Goal: Task Accomplishment & Management: Complete application form

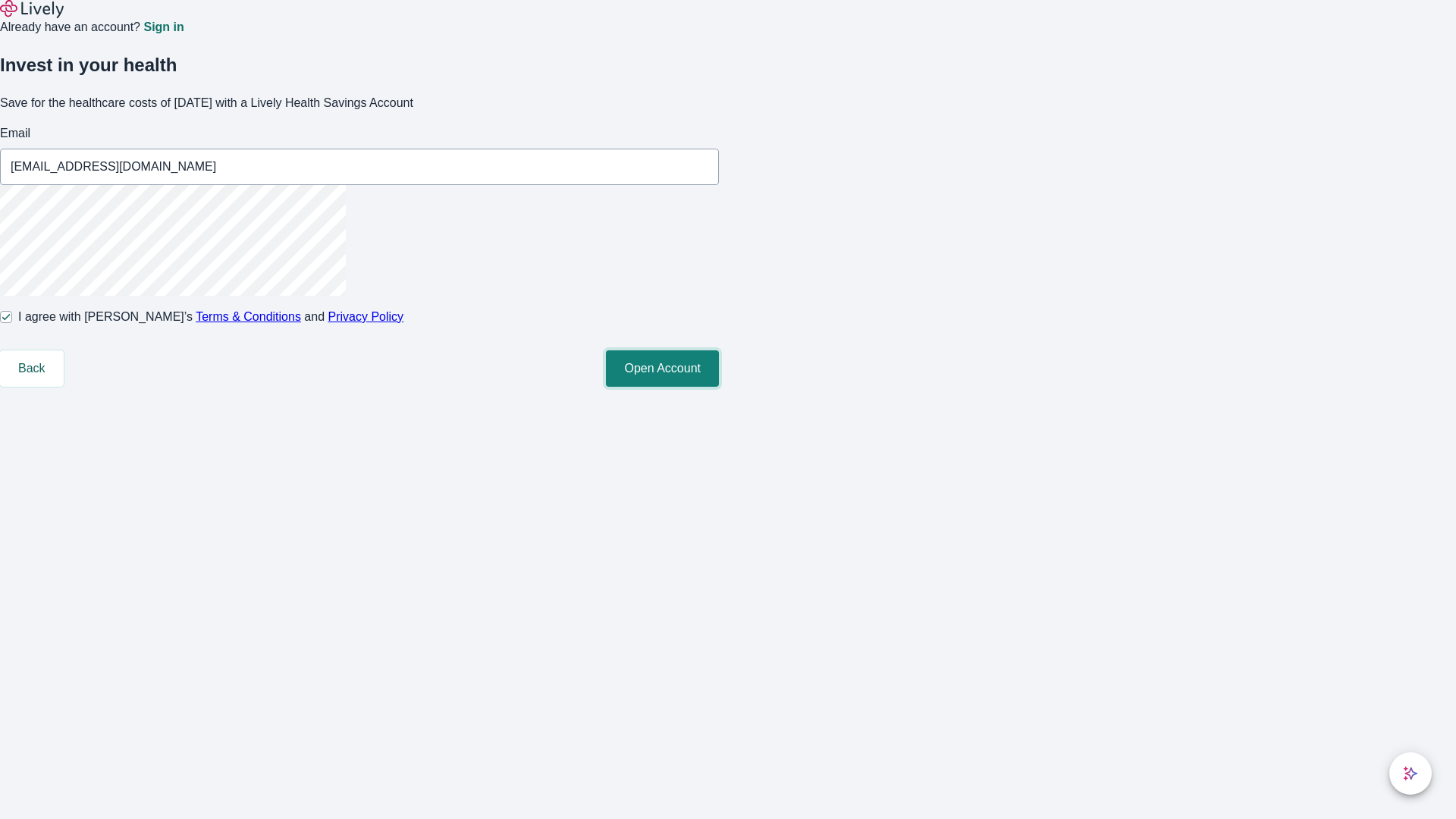
click at [719, 387] on button "Open Account" at bounding box center [662, 368] width 113 height 37
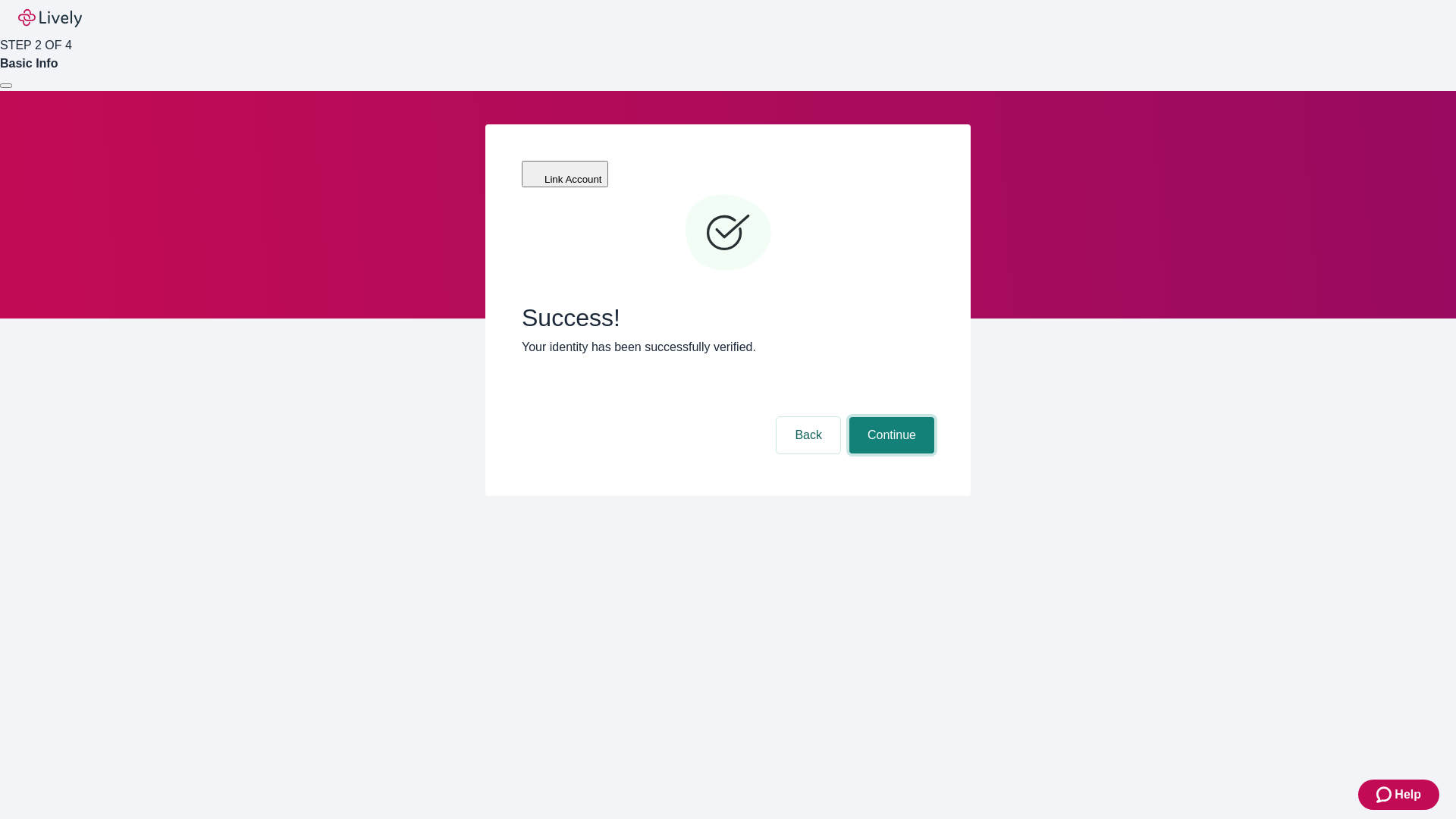
click at [889, 417] on button "Continue" at bounding box center [892, 435] width 85 height 37
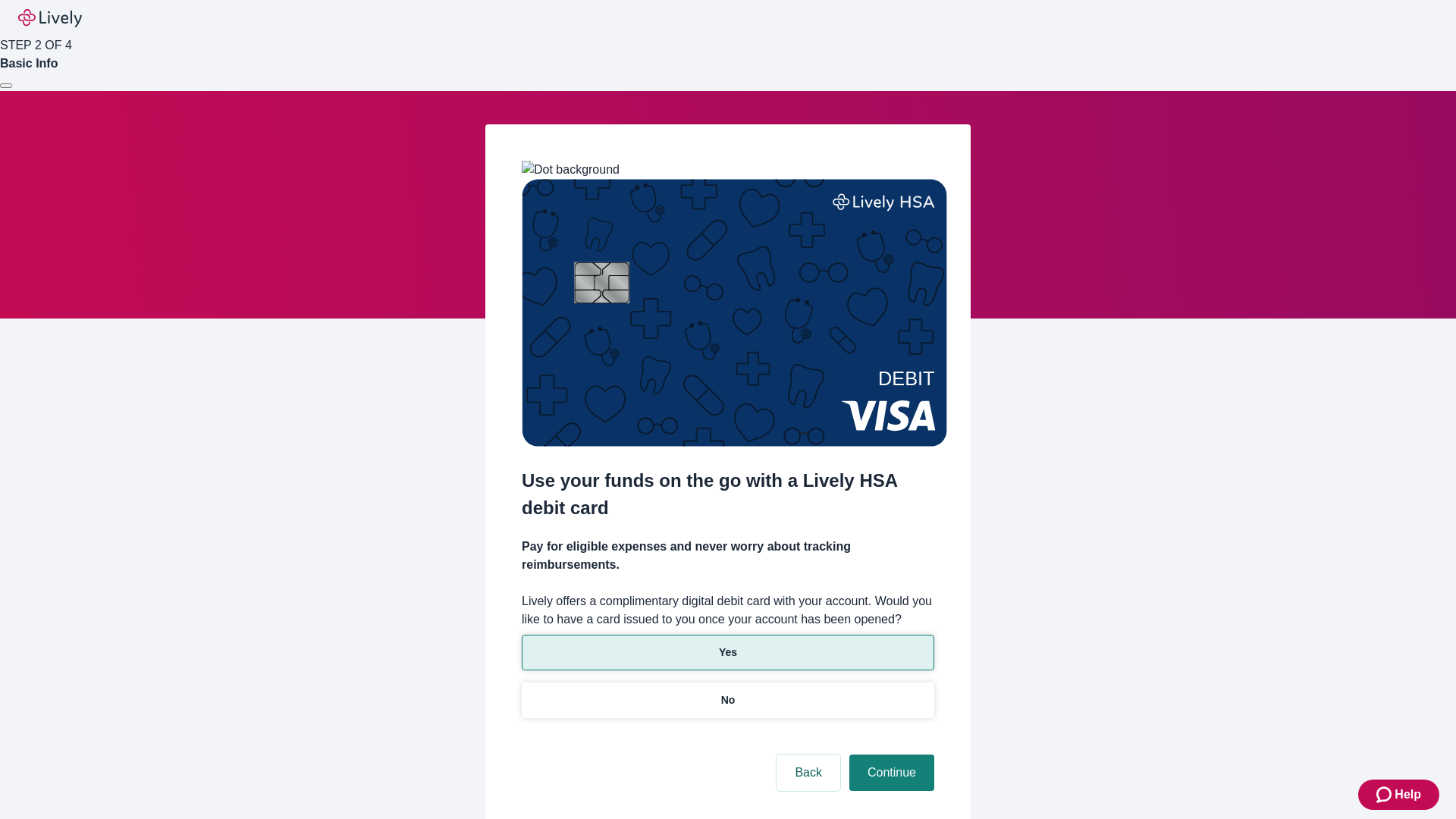
click at [727, 645] on p "Yes" at bounding box center [727, 652] width 18 height 16
click at [889, 754] on button "Continue" at bounding box center [892, 772] width 85 height 37
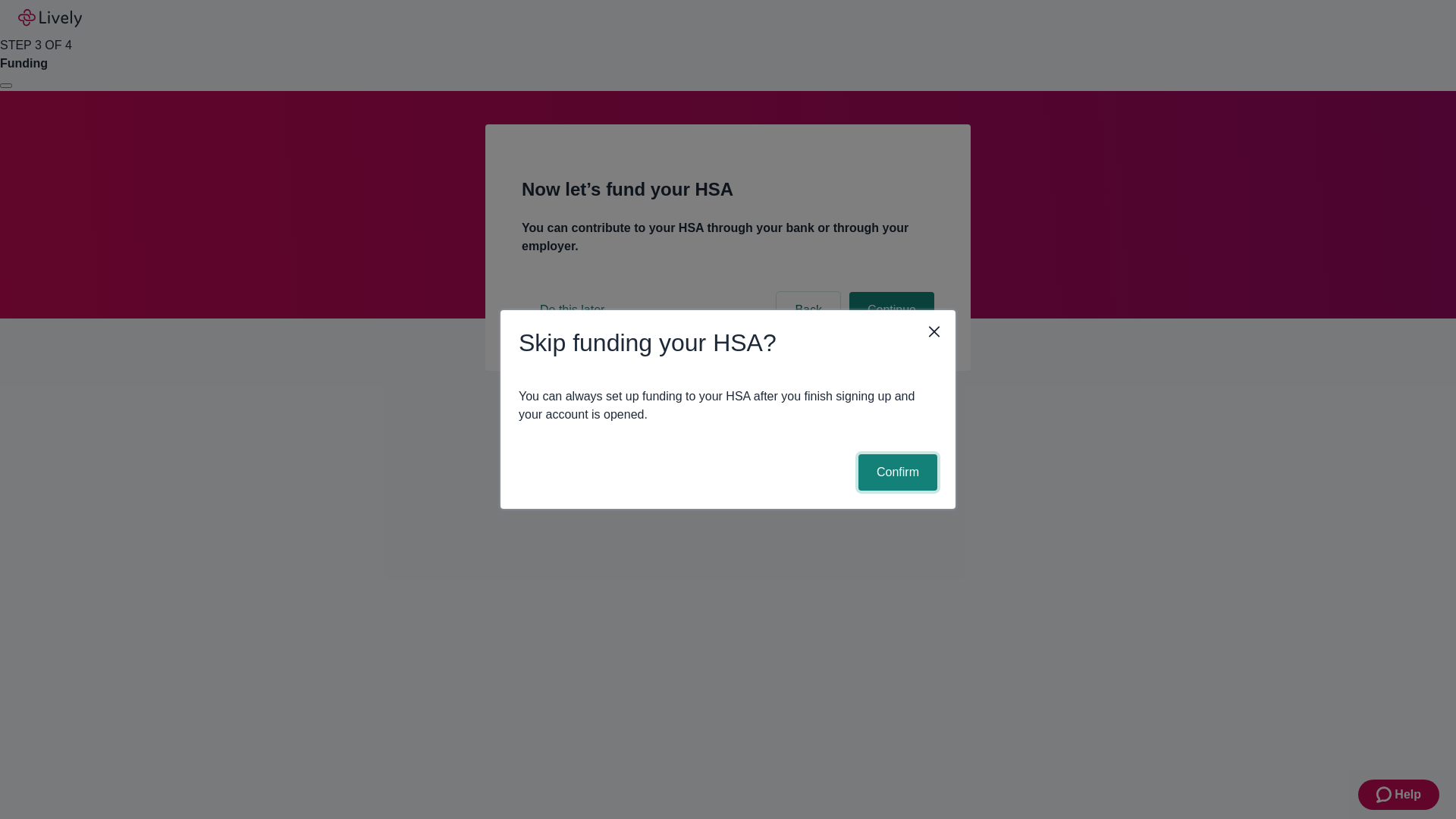
click at [895, 473] on button "Confirm" at bounding box center [897, 472] width 79 height 37
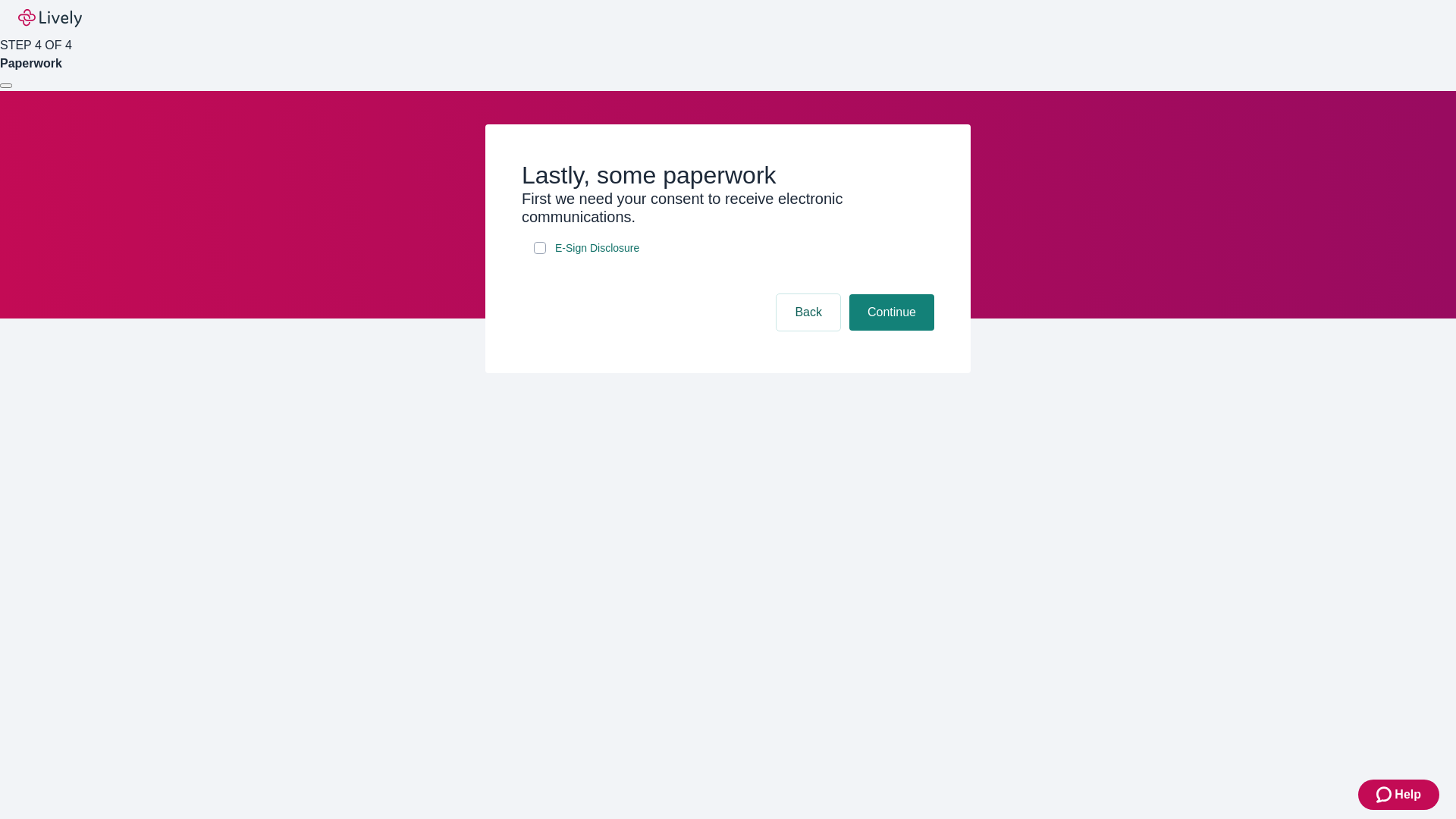
click at [540, 254] on input "E-Sign Disclosure" at bounding box center [540, 248] width 12 height 12
checkbox input "true"
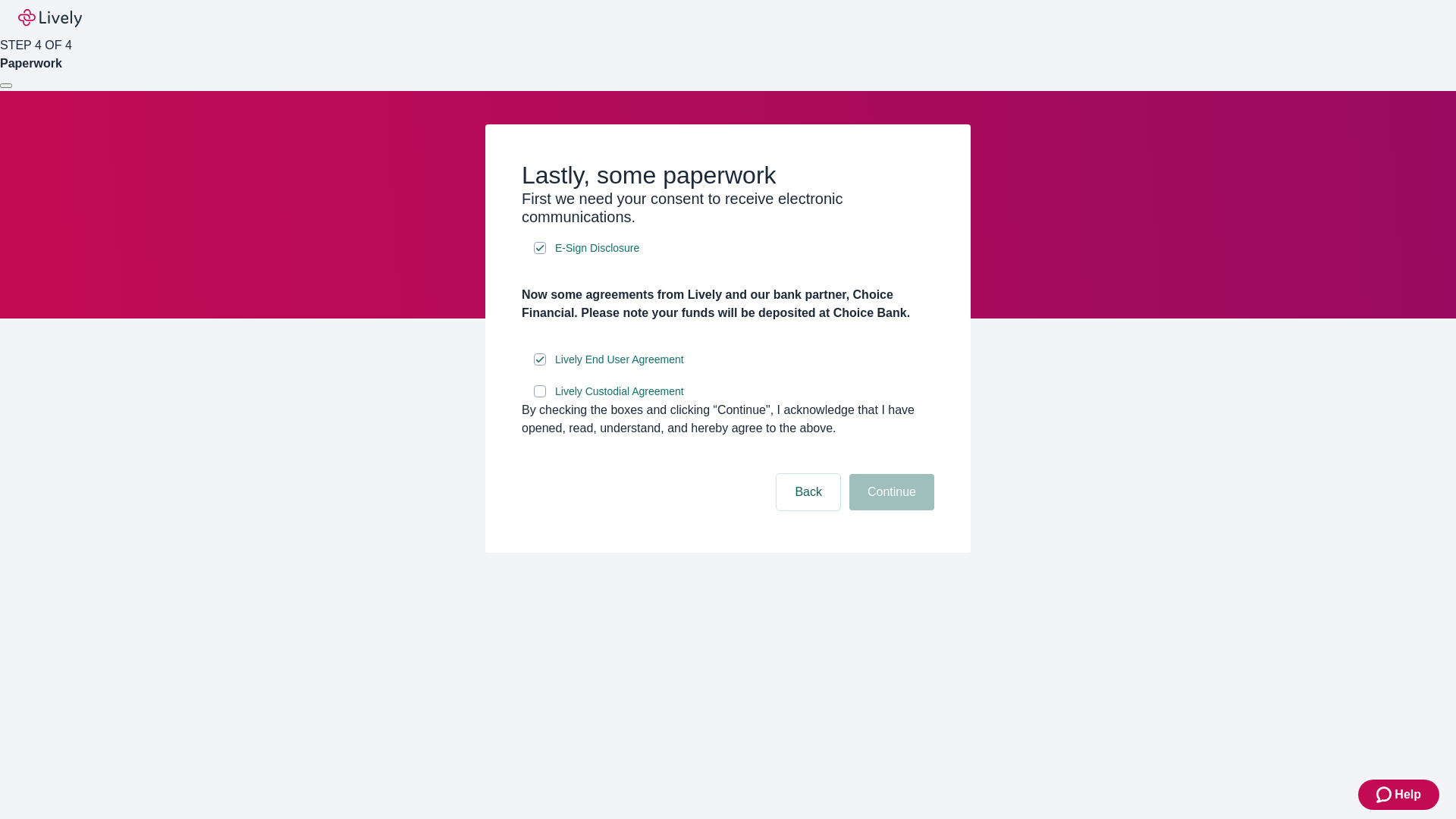
click at [540, 397] on input "Lively Custodial Agreement" at bounding box center [540, 392] width 12 height 12
checkbox input "true"
click at [889, 510] on button "Continue" at bounding box center [892, 492] width 85 height 37
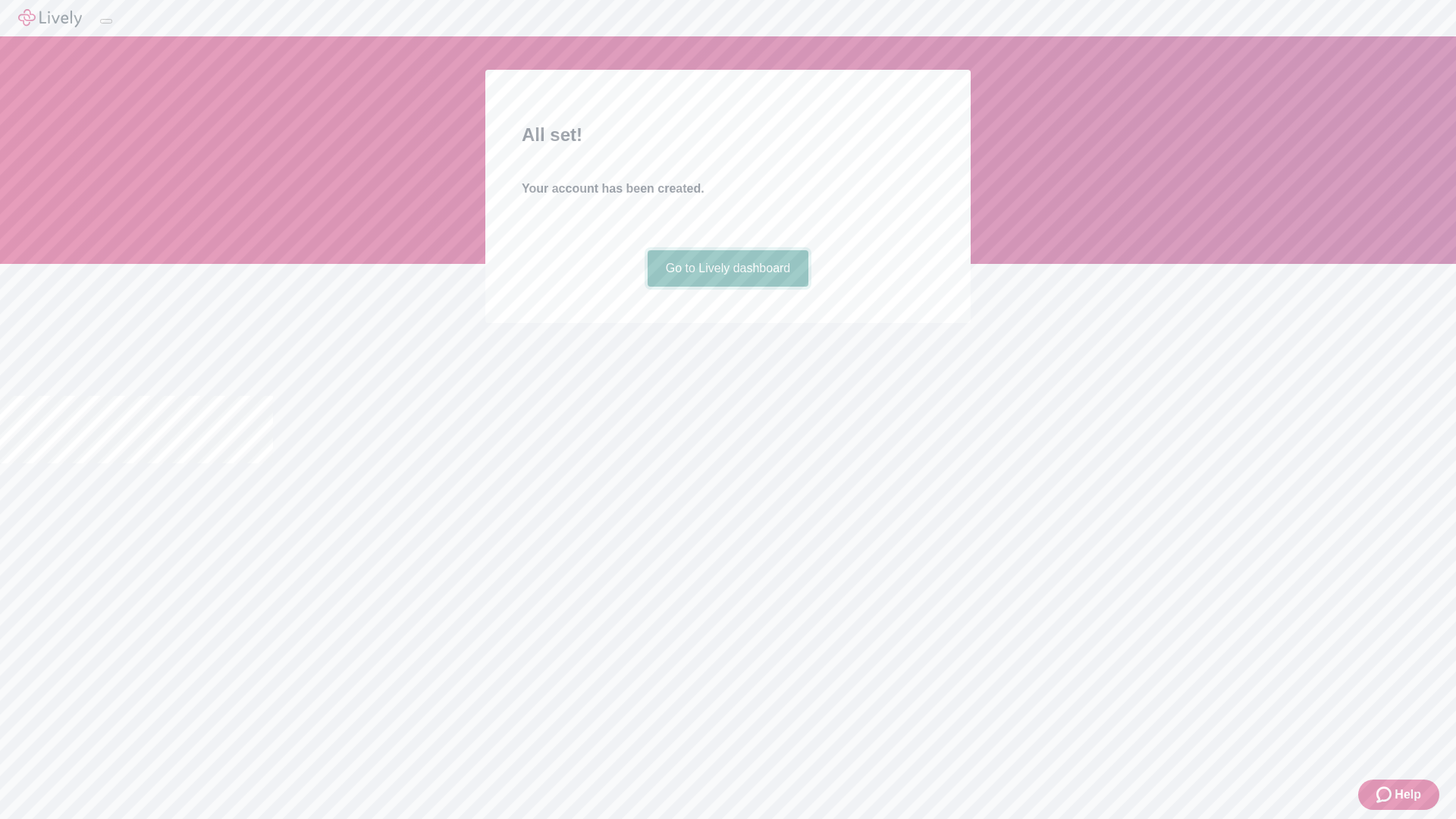
click at [727, 286] on link "Go to Lively dashboard" at bounding box center [728, 268] width 161 height 37
